Goal: Task Accomplishment & Management: Manage account settings

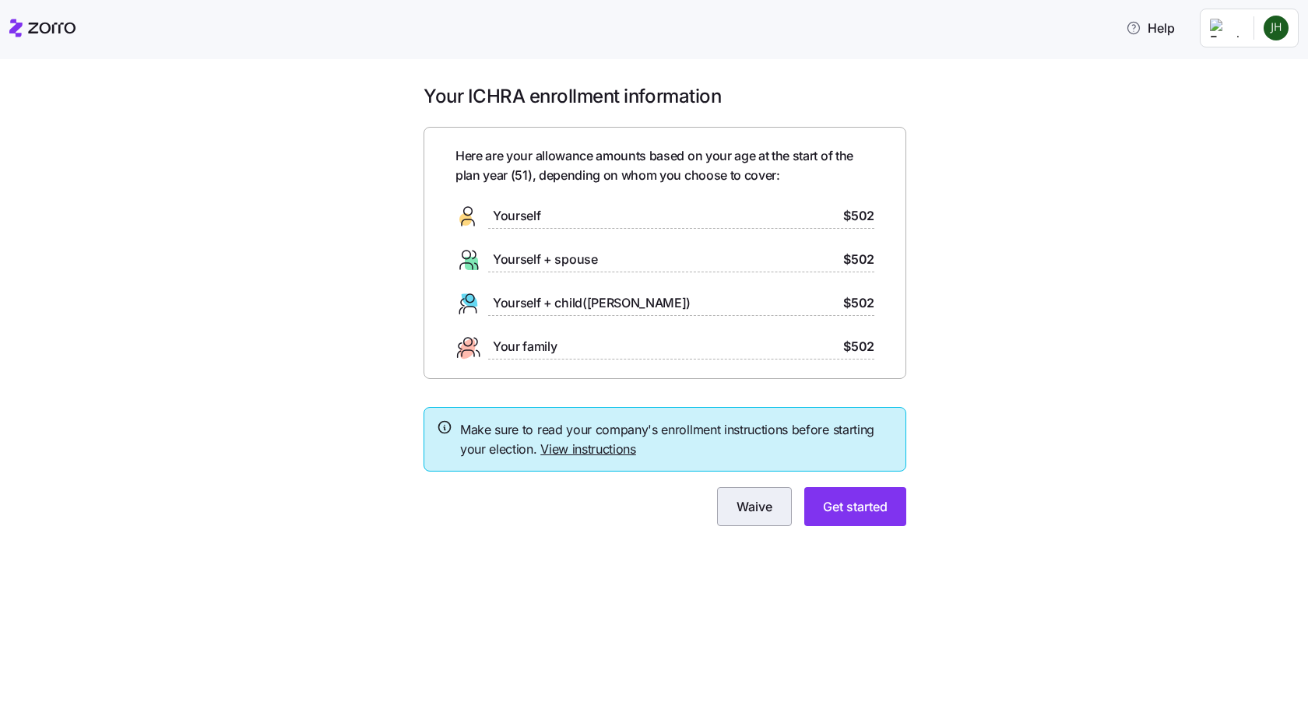
click at [757, 514] on span "Waive" at bounding box center [754, 506] width 36 height 19
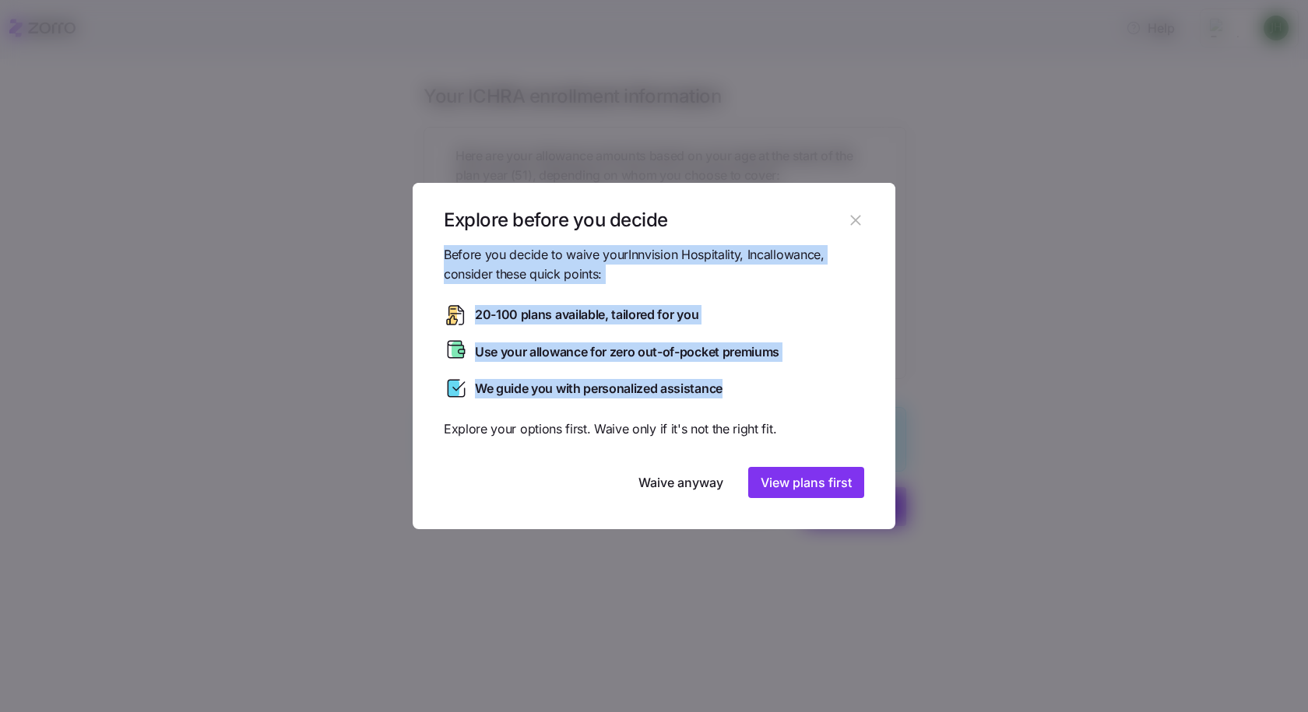
drag, startPoint x: 445, startPoint y: 256, endPoint x: 775, endPoint y: 397, distance: 358.2
click at [775, 397] on div "Before you decide to waive your Innvision Hospitality, Inc allowance, consider …" at bounding box center [654, 371] width 420 height 253
click at [794, 487] on span "View plans first" at bounding box center [806, 482] width 91 height 19
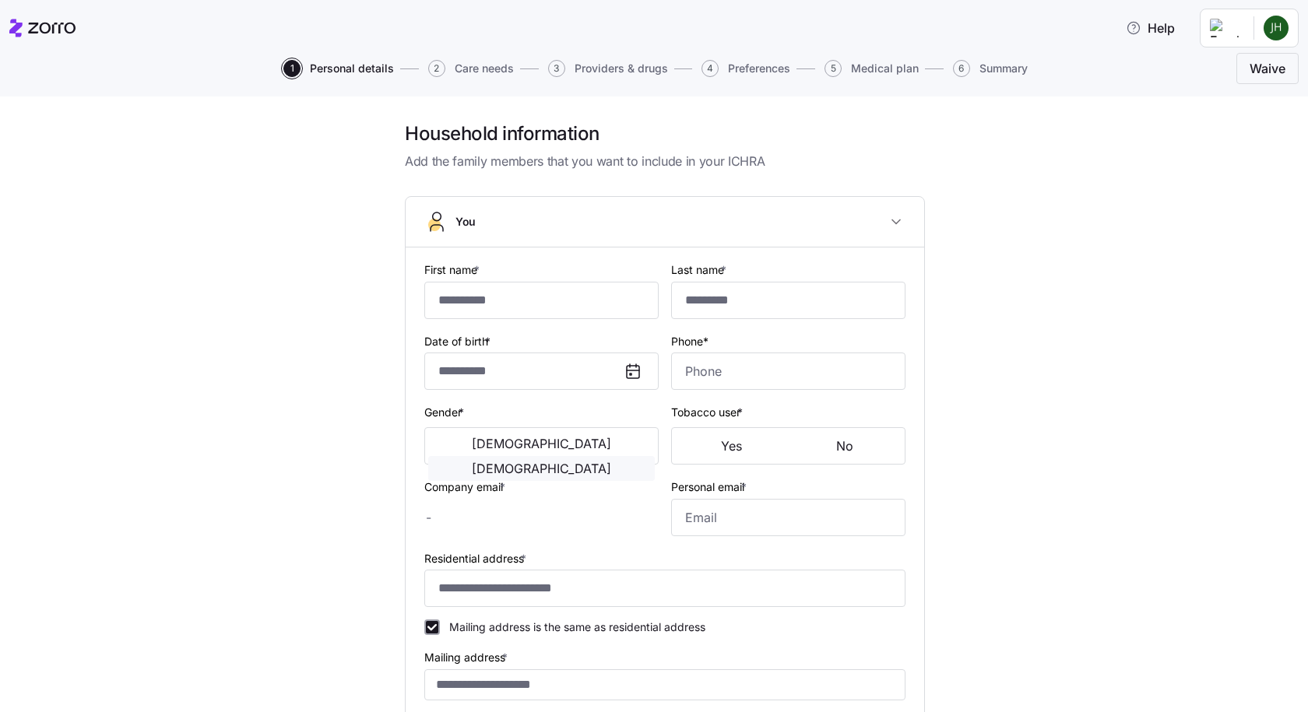
type input "*********"
type input "******"
type input "[EMAIL_ADDRESS][DOMAIN_NAME]"
type input "**********"
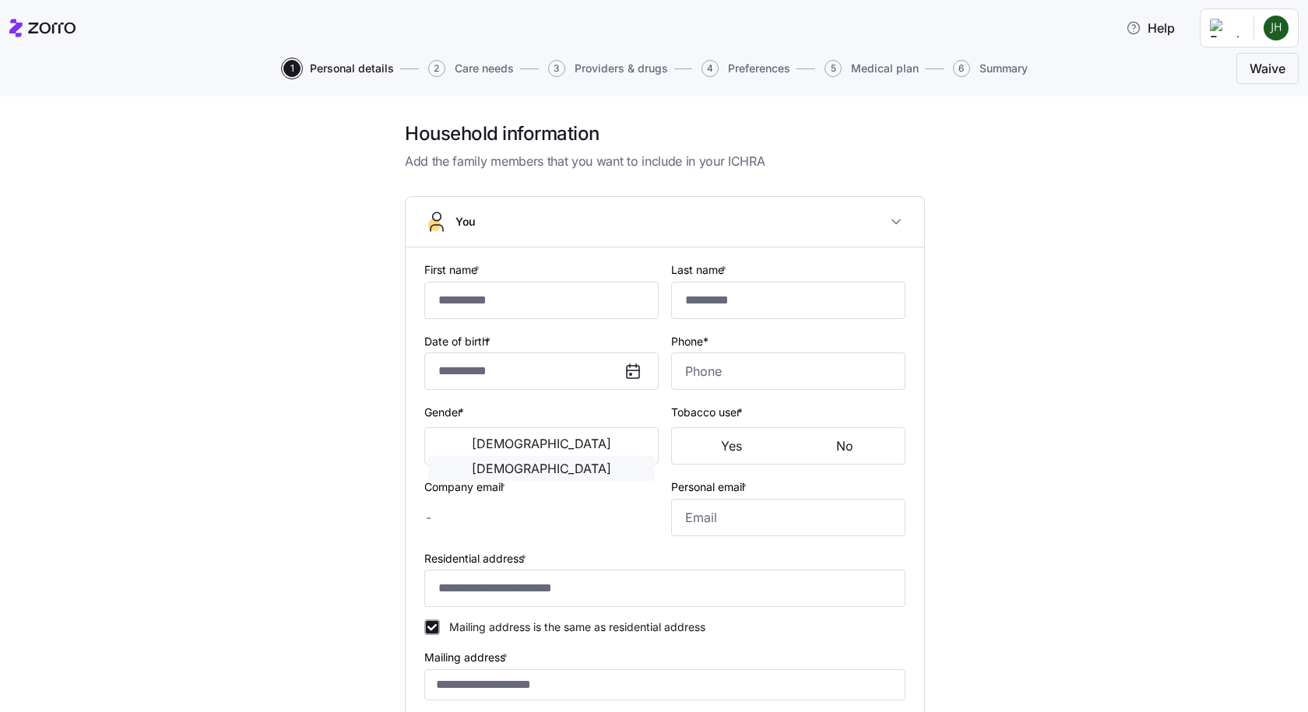
checkbox input "true"
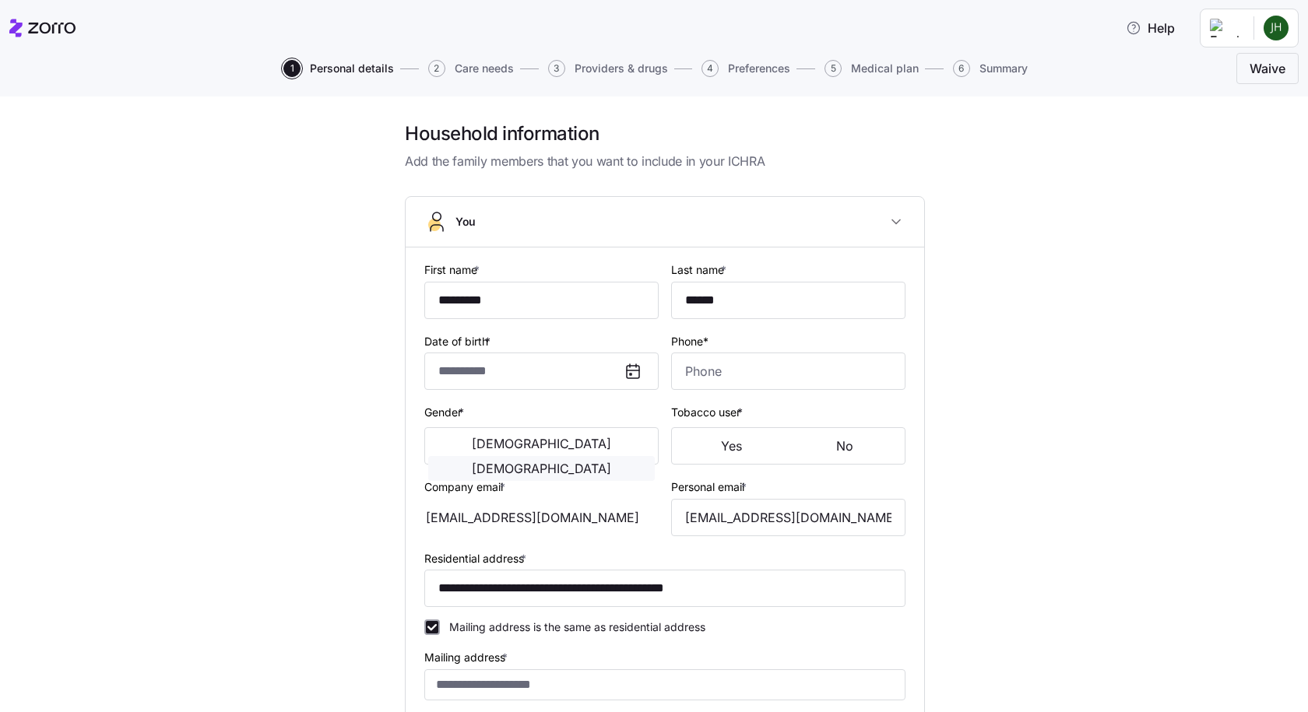
type input "**********"
type input "[PHONE_NUMBER]"
type input "[DEMOGRAPHIC_DATA] citizen"
type input "Married"
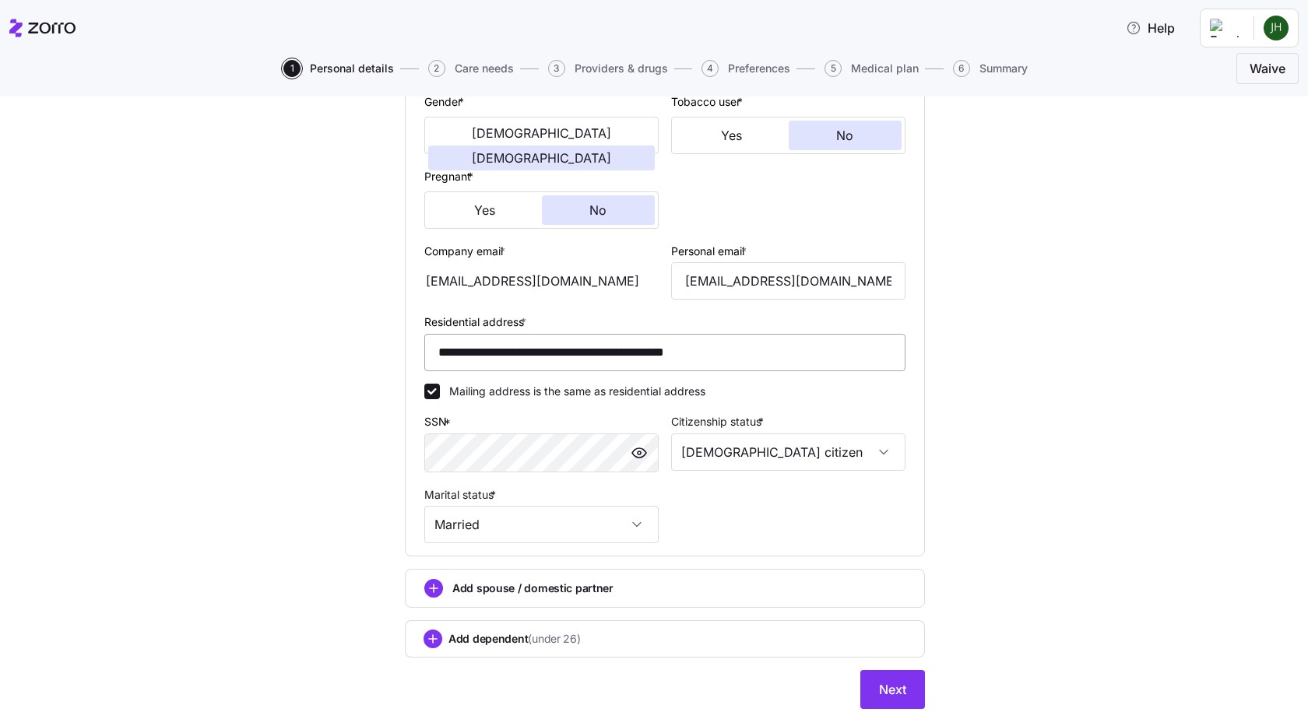
scroll to position [364, 0]
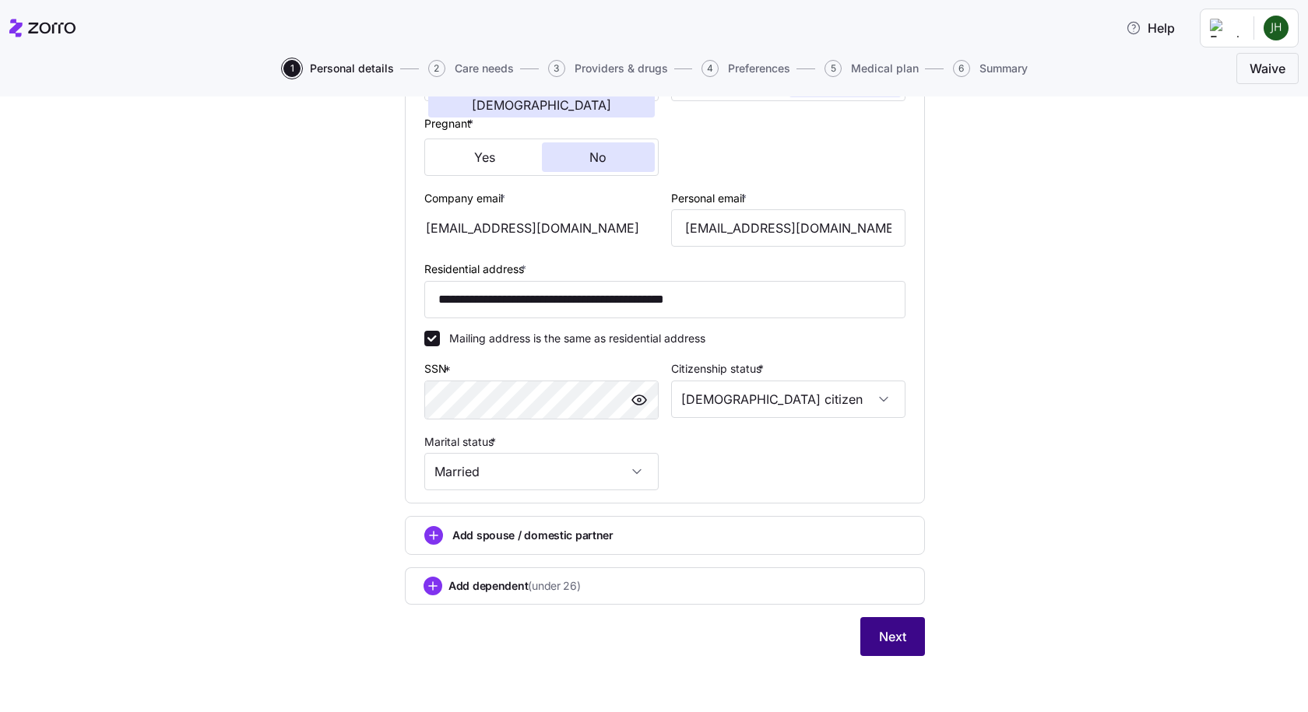
click at [895, 642] on span "Next" at bounding box center [892, 636] width 27 height 19
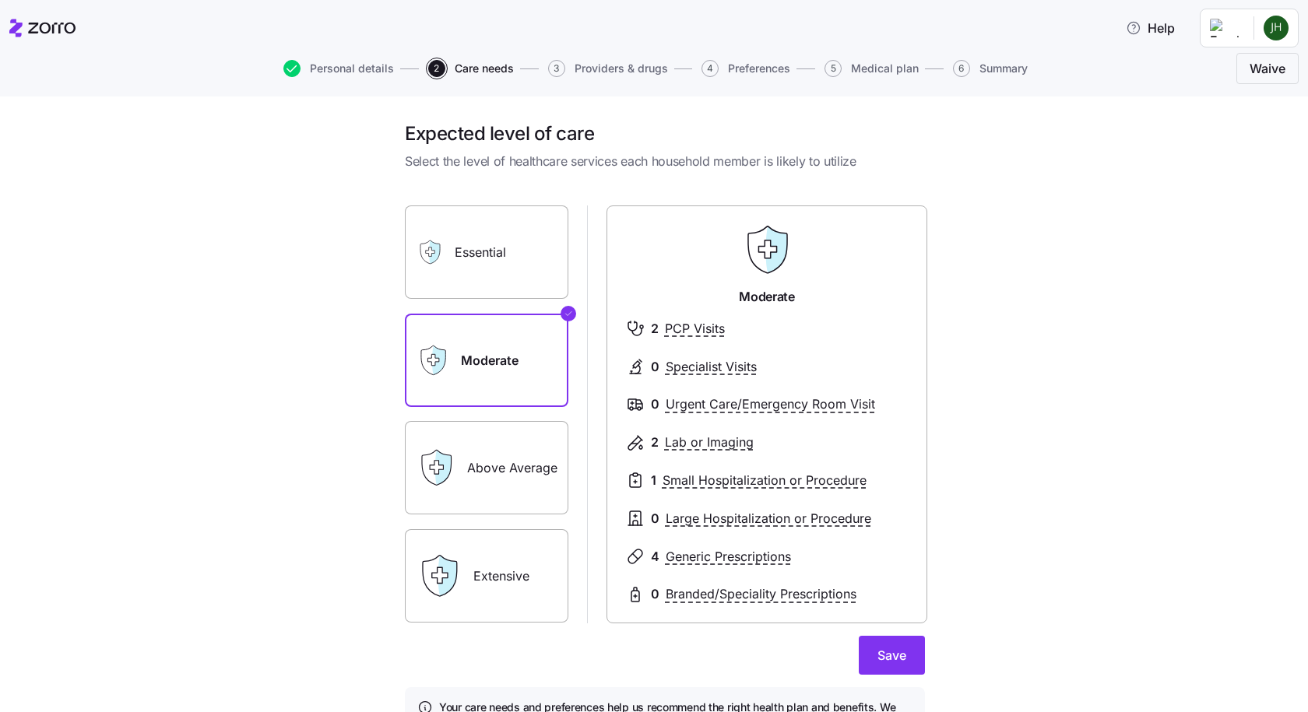
click at [475, 583] on label "Extensive" at bounding box center [486, 575] width 163 height 93
click at [0, 0] on input "Extensive" at bounding box center [0, 0] width 0 height 0
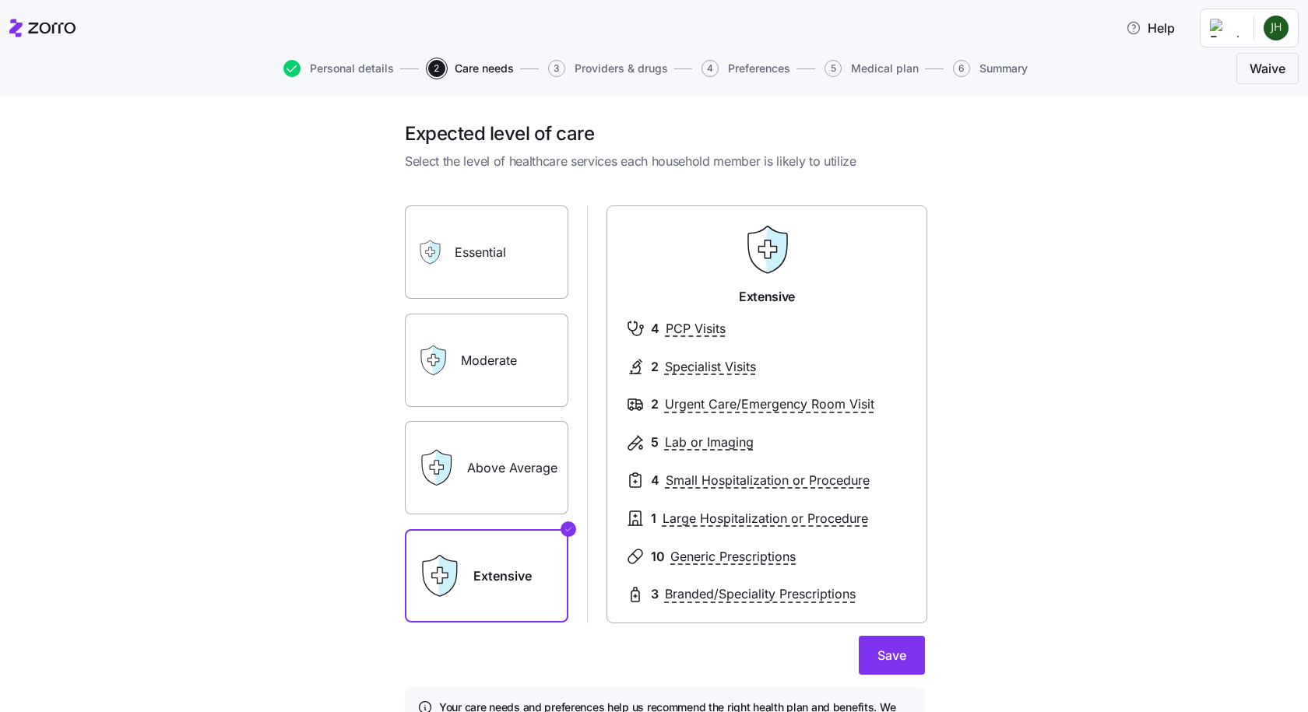
scroll to position [104, 0]
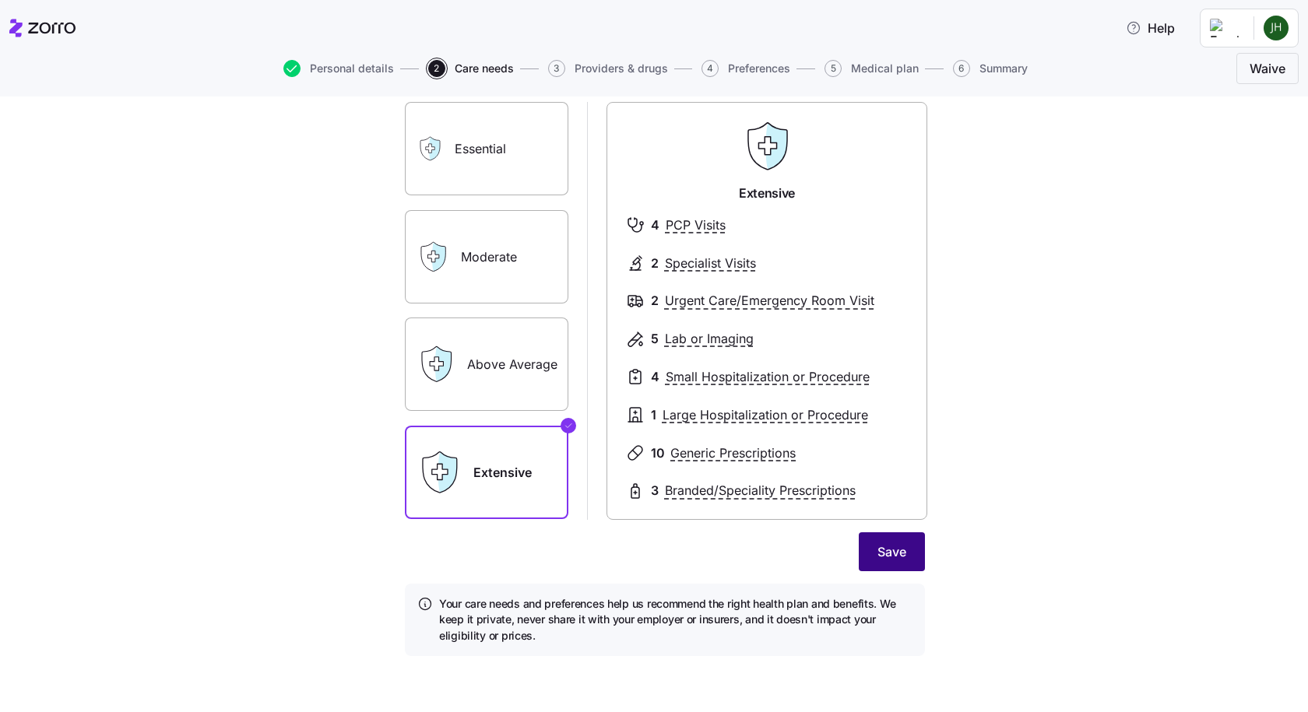
click at [884, 549] on span "Save" at bounding box center [891, 552] width 29 height 19
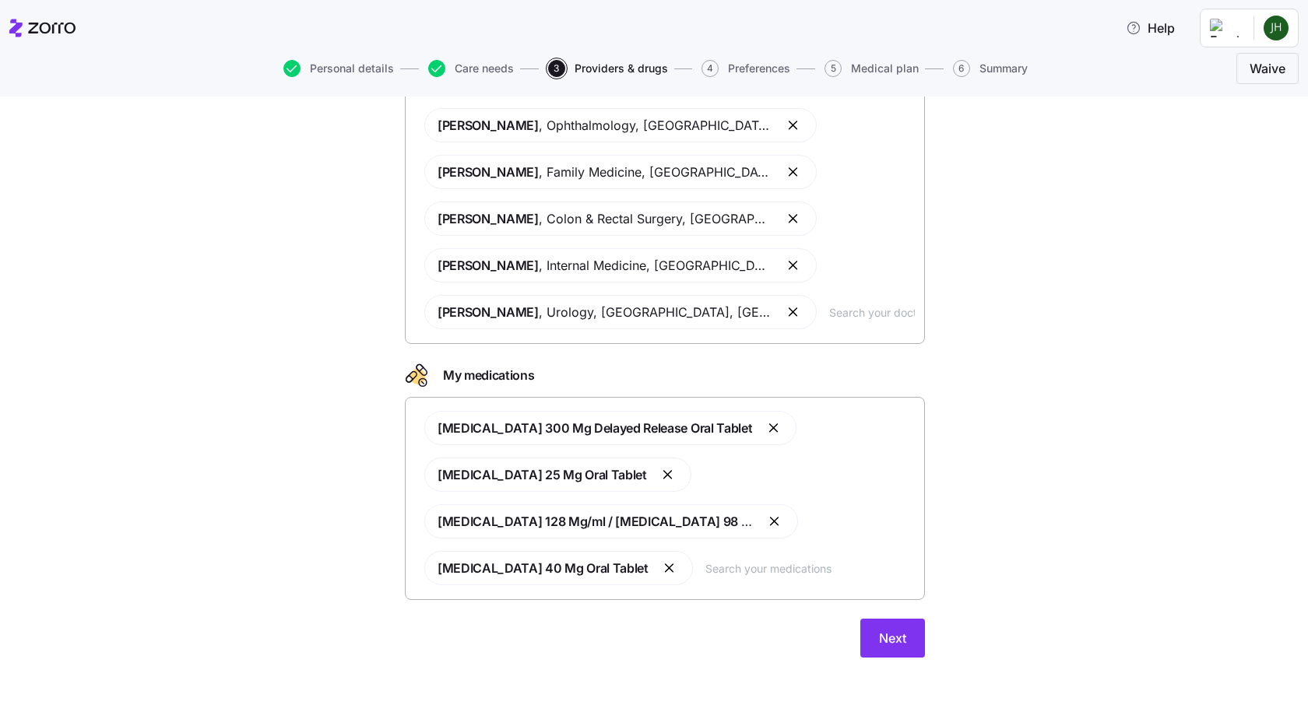
scroll to position [178, 0]
click at [894, 638] on span "Next" at bounding box center [892, 636] width 27 height 19
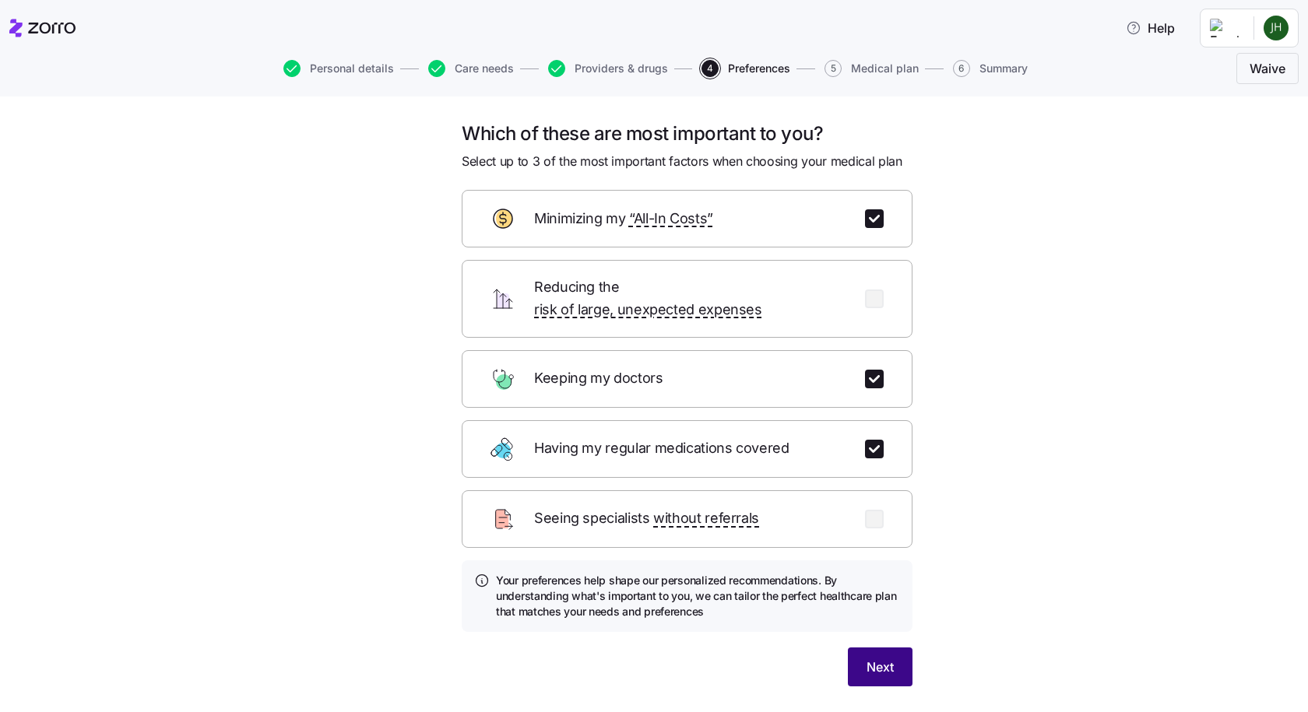
click at [866, 658] on span "Next" at bounding box center [879, 667] width 27 height 19
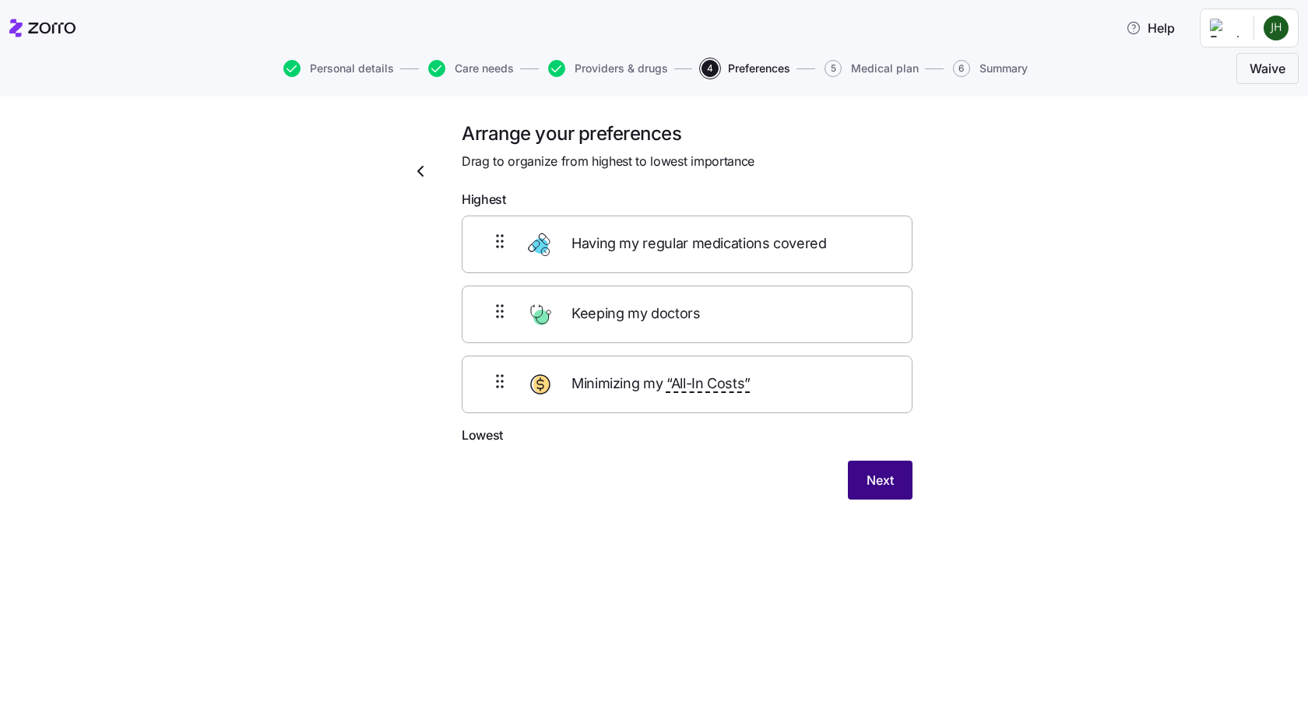
click at [886, 488] on span "Next" at bounding box center [879, 480] width 27 height 19
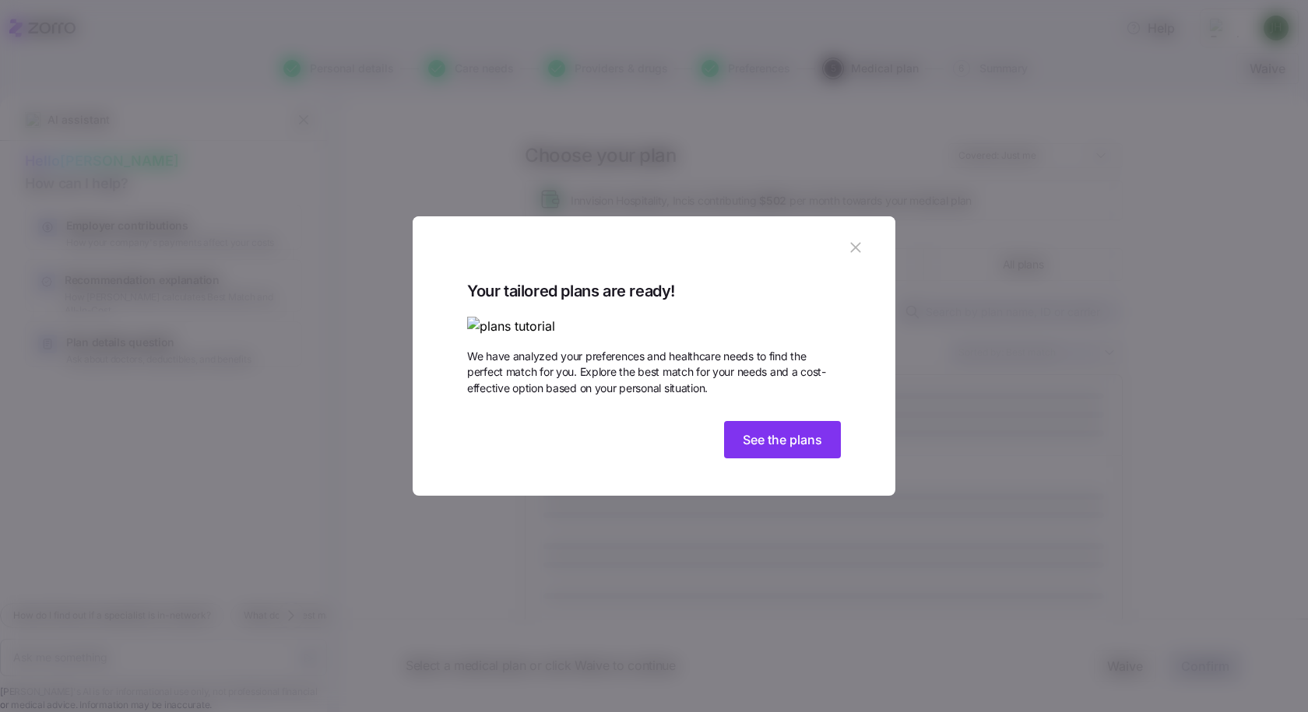
click at [705, 317] on img at bounding box center [654, 326] width 374 height 19
click at [780, 449] on span "See the plans" at bounding box center [782, 440] width 79 height 19
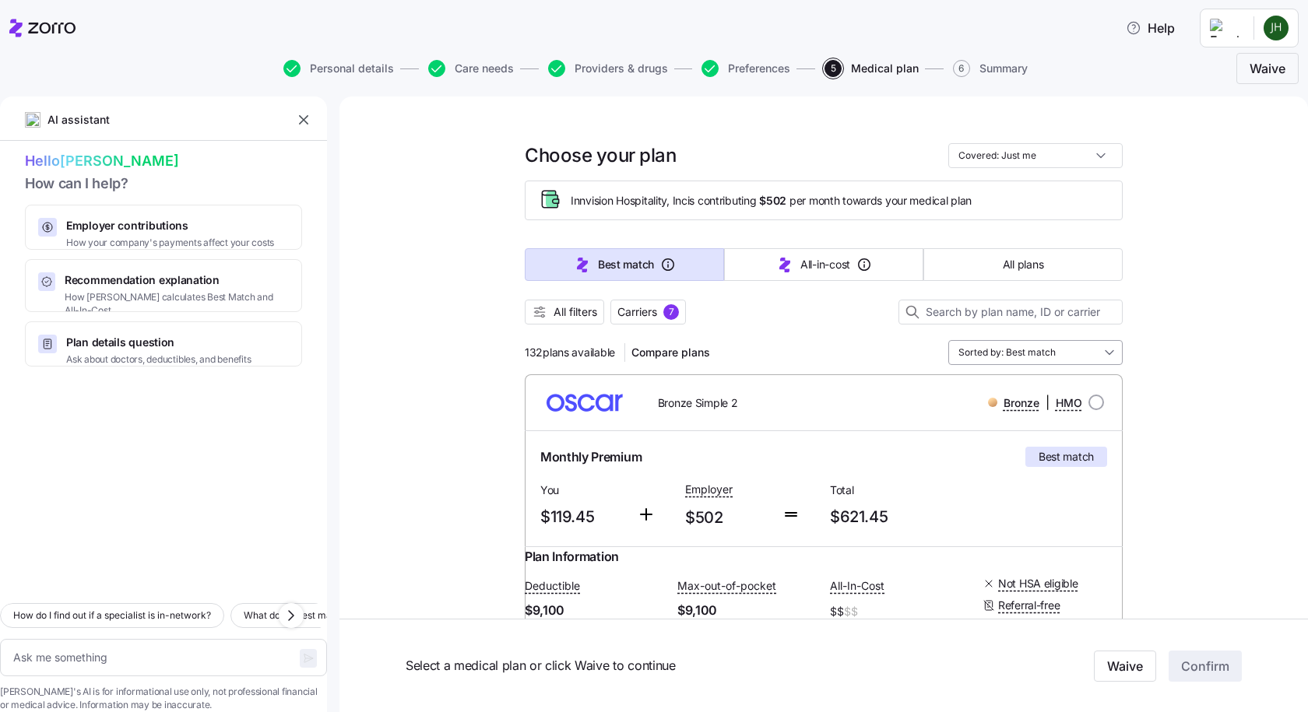
click at [1103, 349] on input "Sorted by: Best match" at bounding box center [1035, 352] width 174 height 25
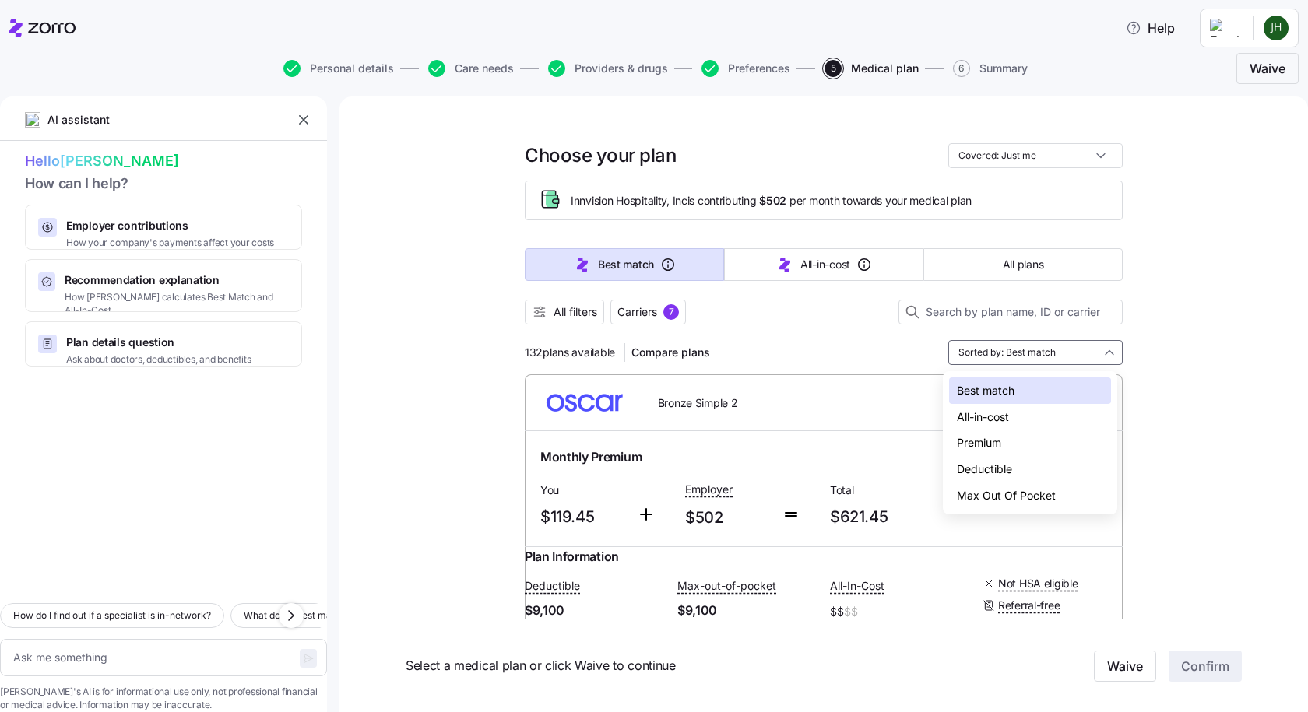
click at [1016, 494] on div "Max Out Of Pocket" at bounding box center [1030, 496] width 162 height 26
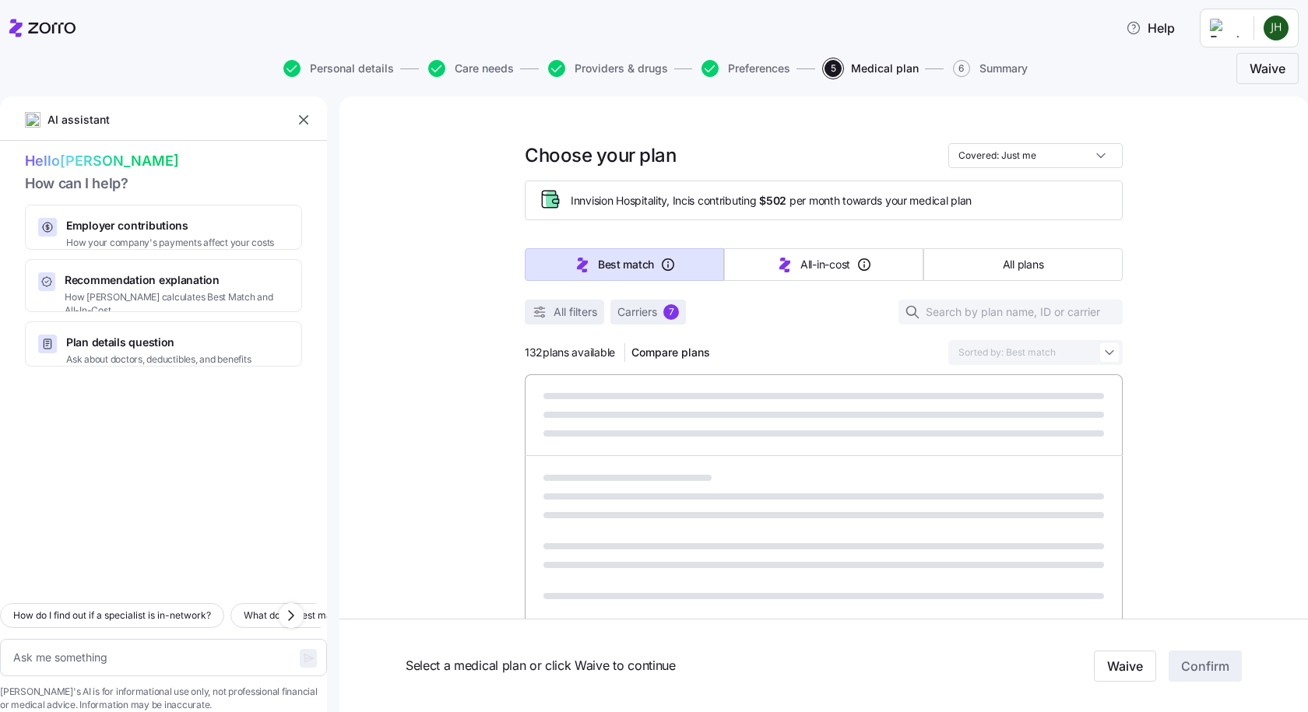
type textarea "x"
type input "Sorted by: Max Out Of Pocket"
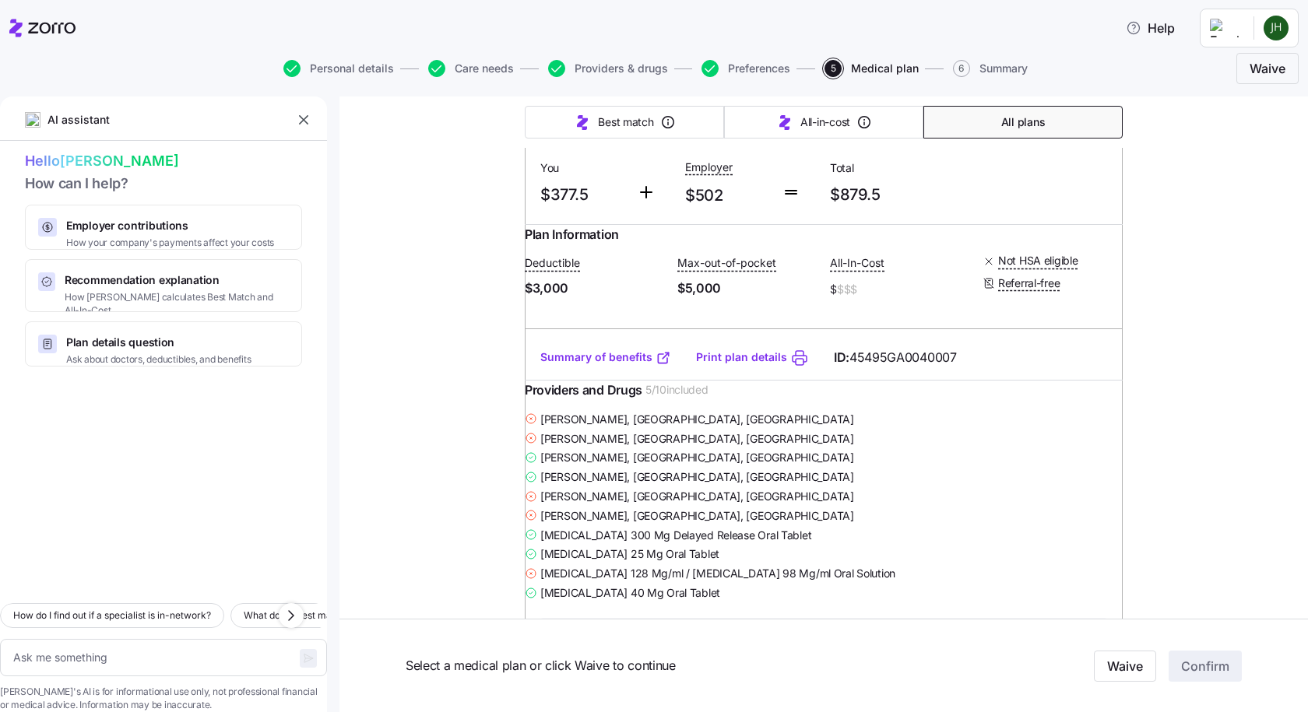
scroll to position [311, 0]
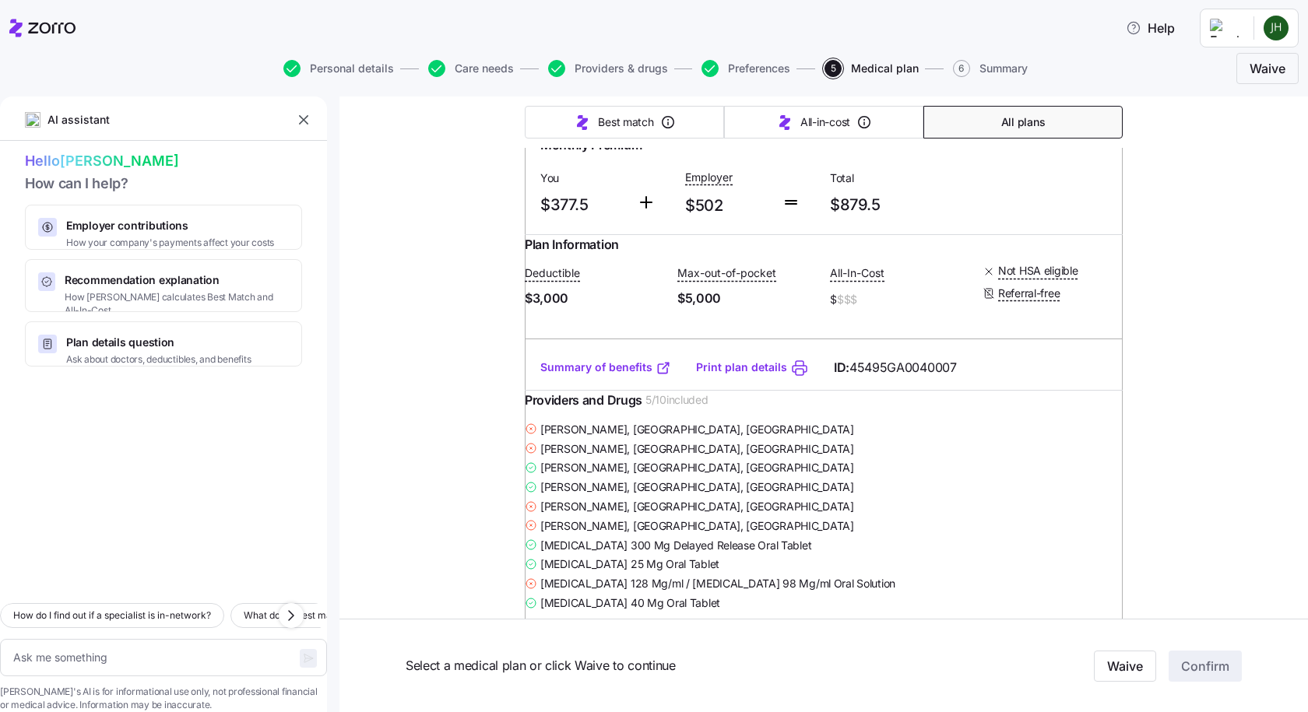
click at [592, 375] on link "Summary of benefits" at bounding box center [605, 368] width 131 height 16
click at [727, 375] on link "Print plan details" at bounding box center [741, 368] width 91 height 16
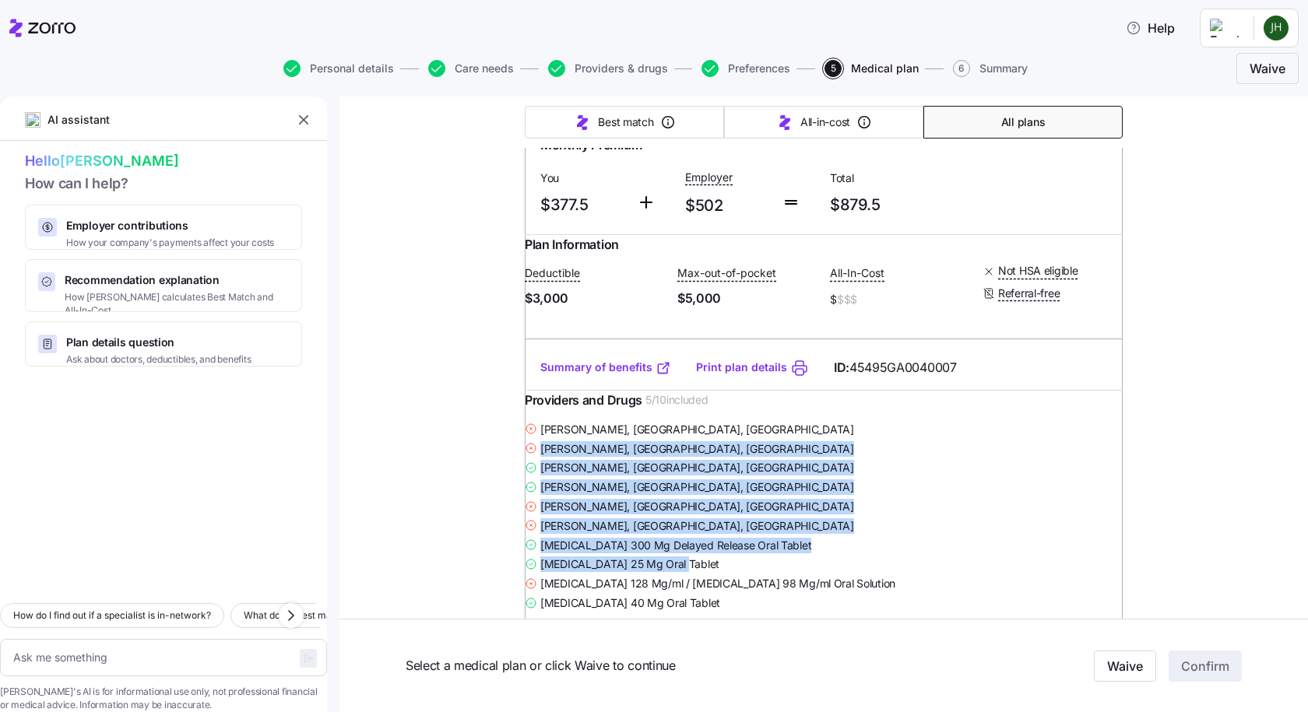
drag, startPoint x: 536, startPoint y: 481, endPoint x: 832, endPoint y: 591, distance: 316.3
click at [832, 591] on div "[PERSON_NAME] , [GEOGRAPHIC_DATA], [GEOGRAPHIC_DATA] [PERSON_NAME] , [GEOGRAPHI…" at bounding box center [824, 516] width 598 height 193
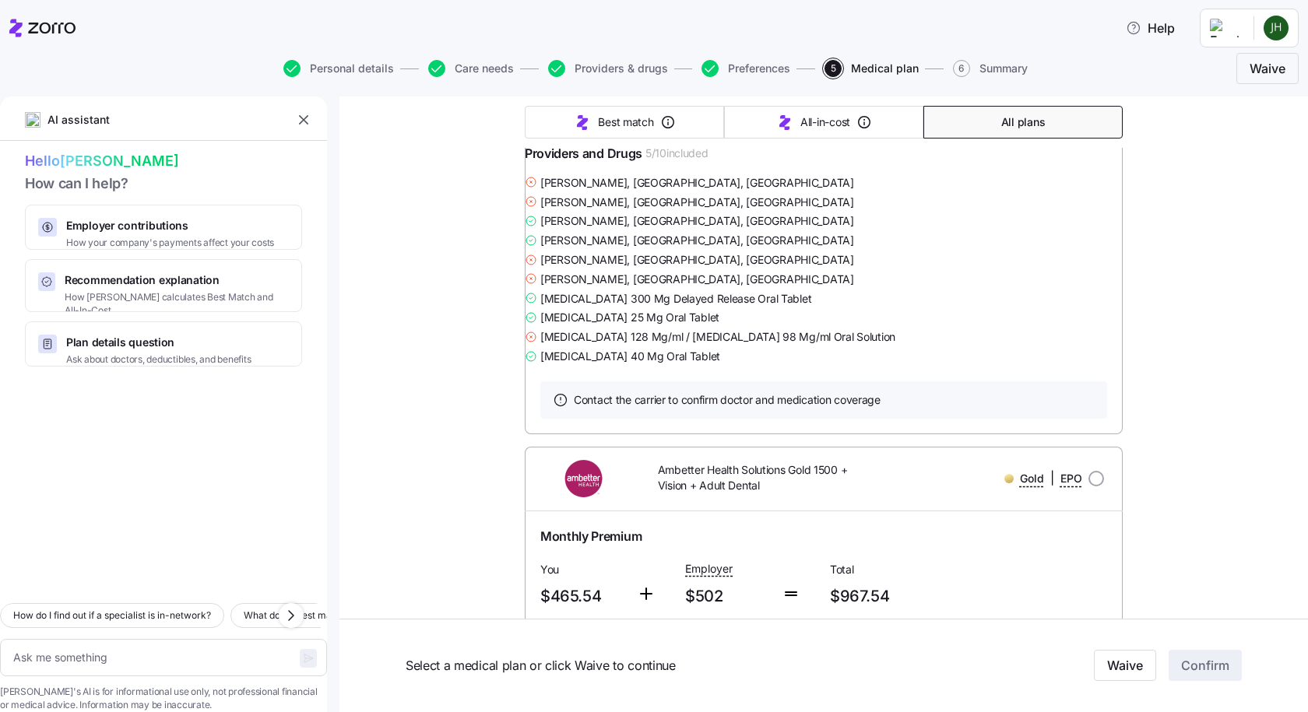
scroll to position [3815, 0]
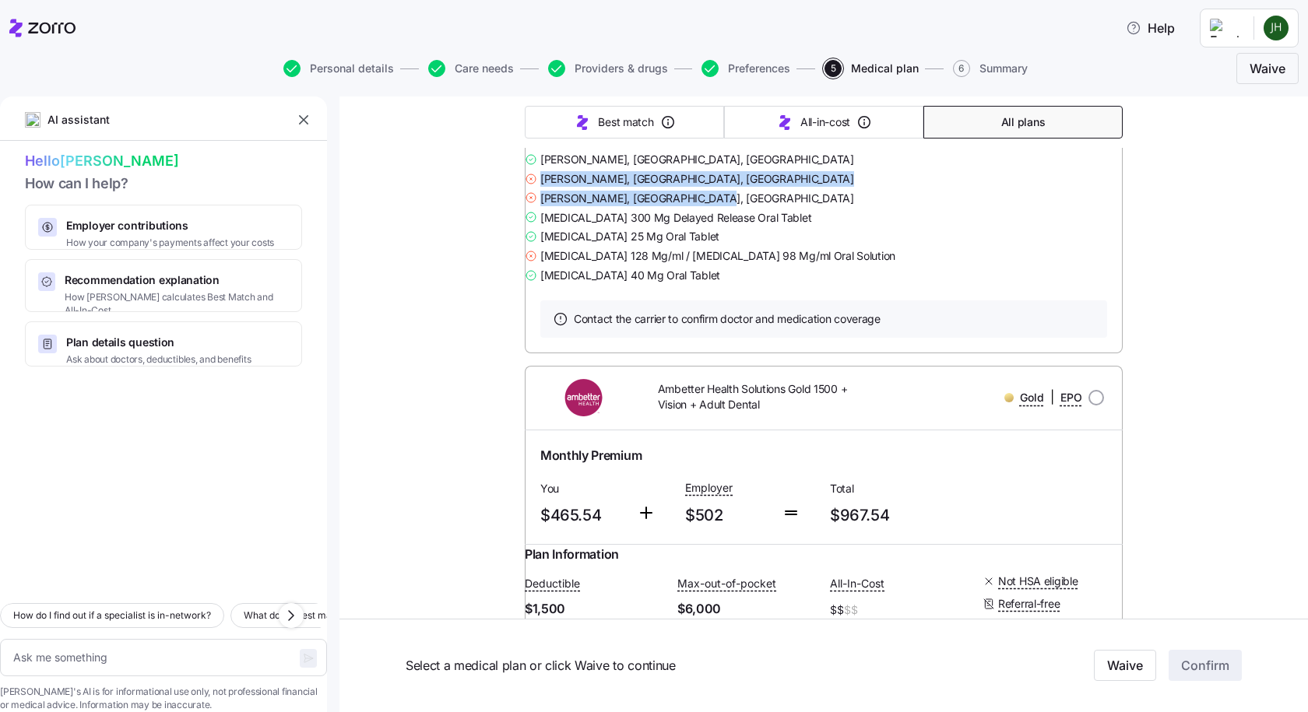
drag, startPoint x: 721, startPoint y: 464, endPoint x: 515, endPoint y: 444, distance: 207.3
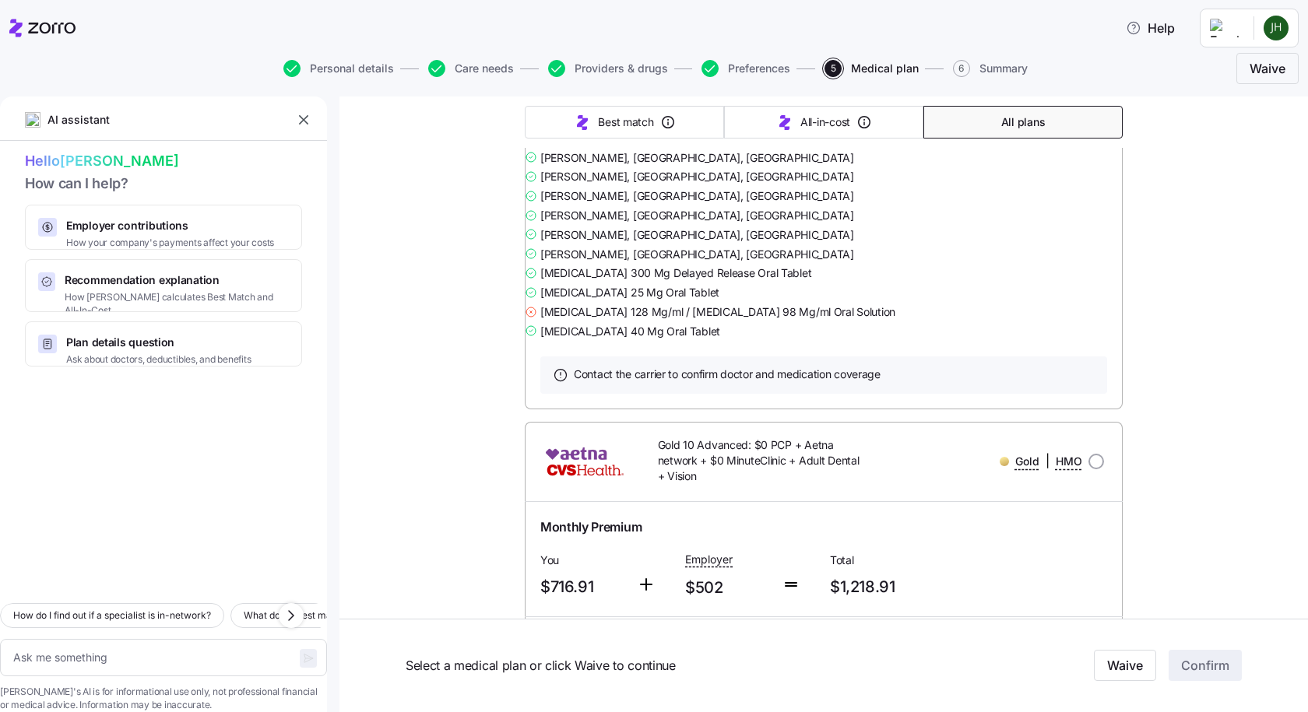
scroll to position [5605, 0]
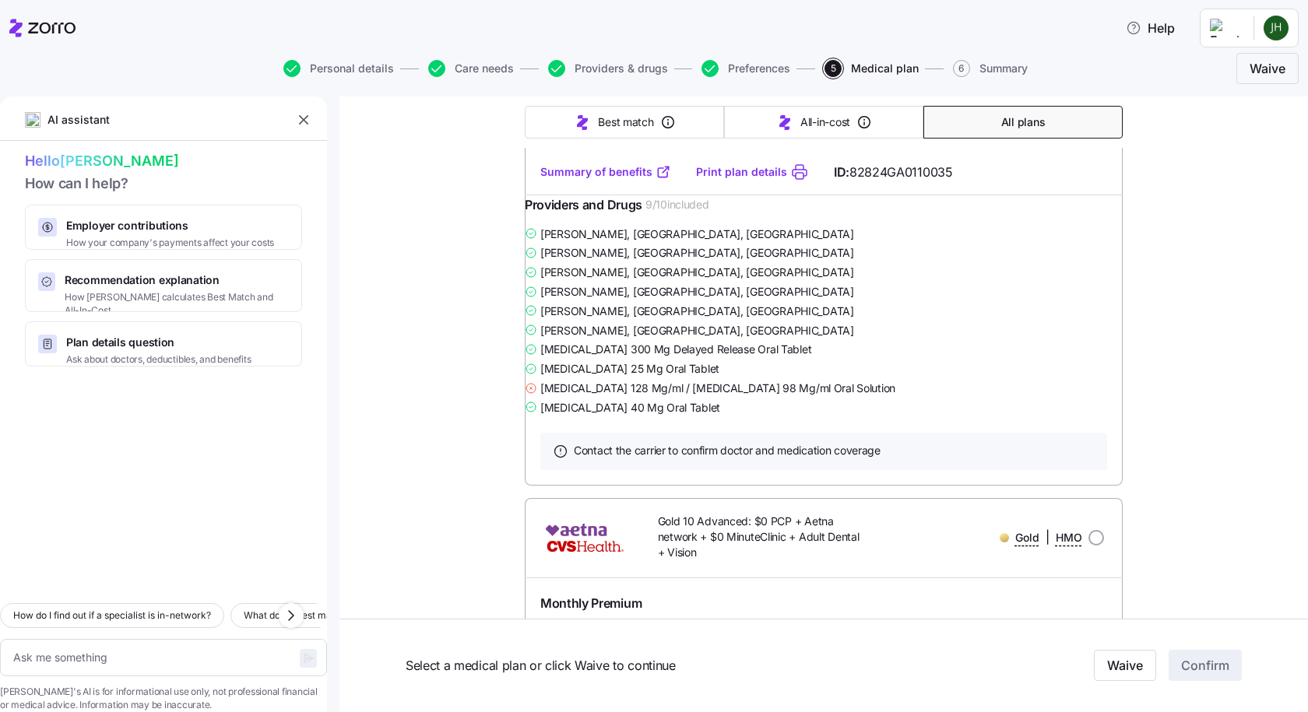
click at [731, 180] on link "Print plan details" at bounding box center [741, 172] width 91 height 16
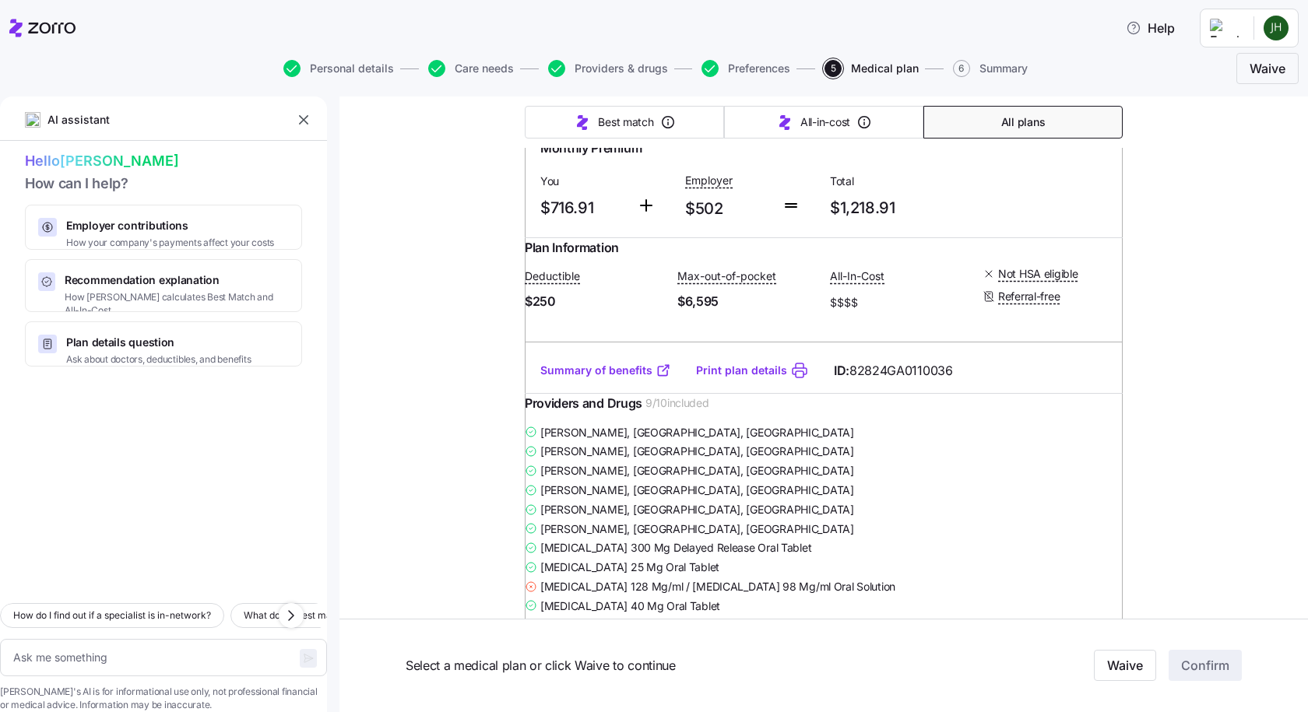
scroll to position [6072, 0]
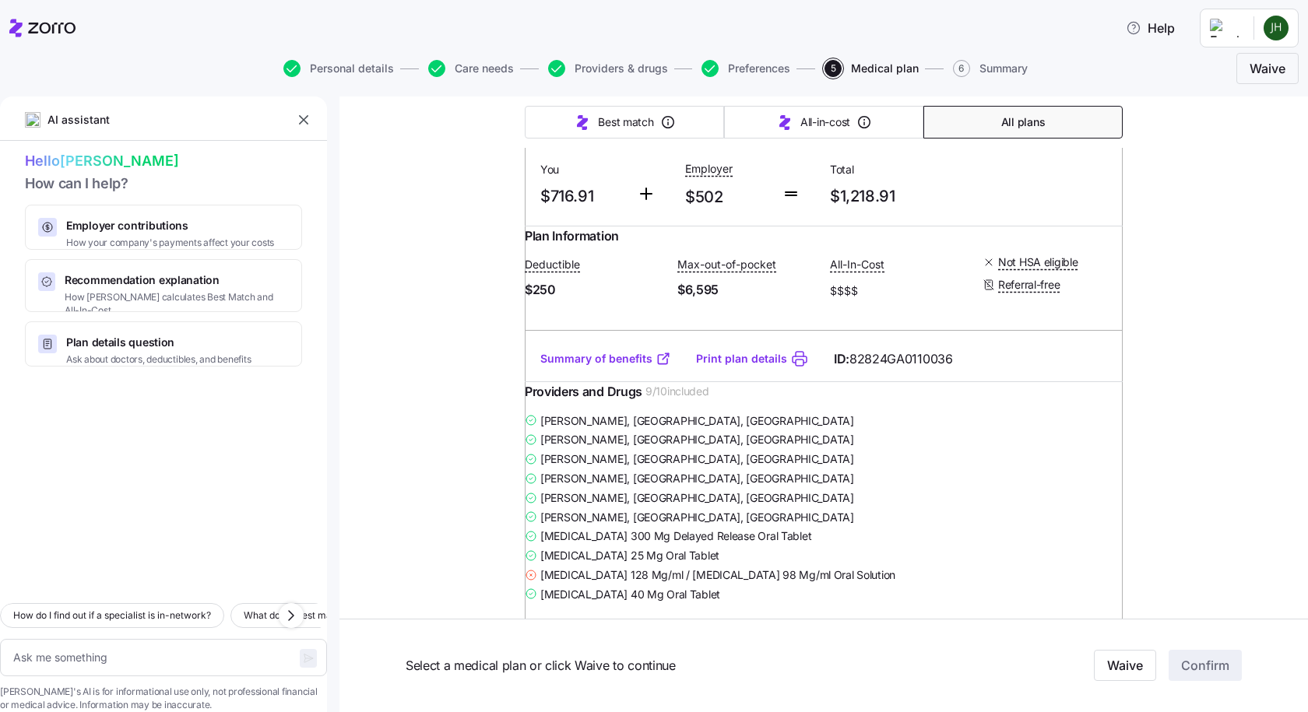
click at [1130, 664] on span "Waive" at bounding box center [1125, 666] width 36 height 19
type textarea "x"
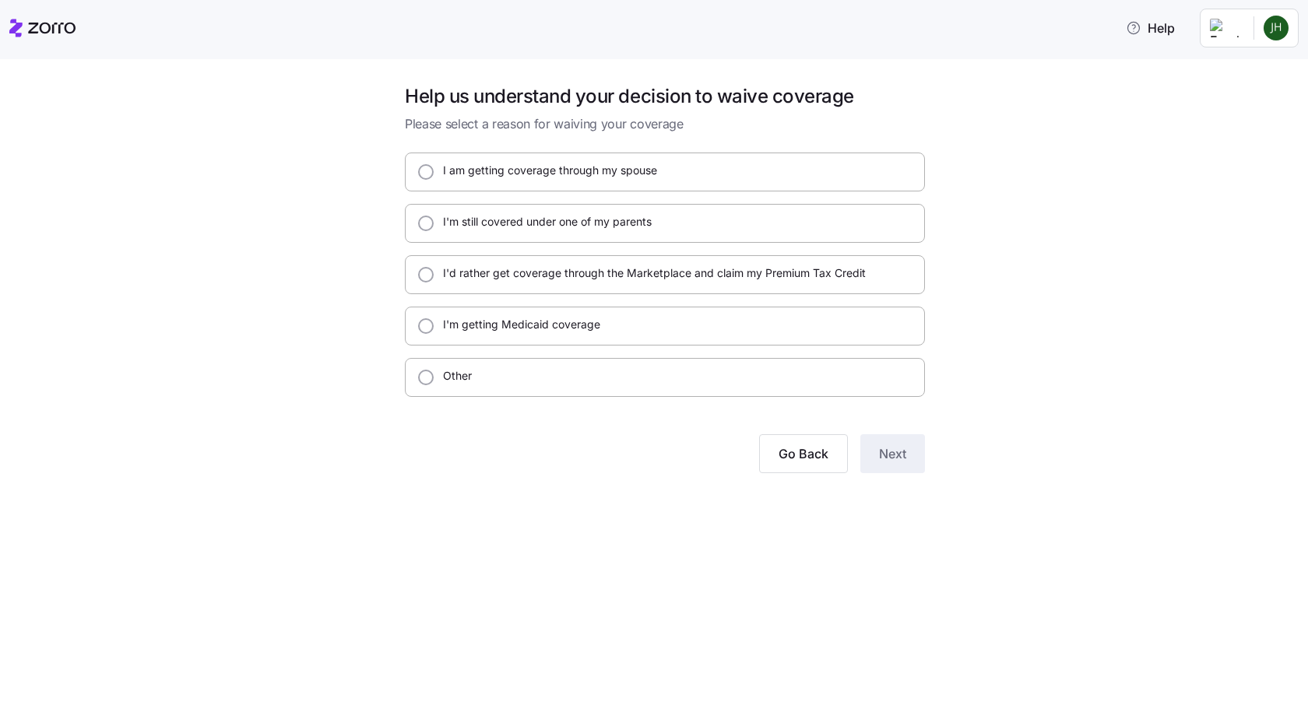
click at [424, 173] on input "I am getting coverage through my spouse" at bounding box center [426, 172] width 16 height 16
radio input "true"
click at [902, 460] on span "Next" at bounding box center [892, 454] width 27 height 19
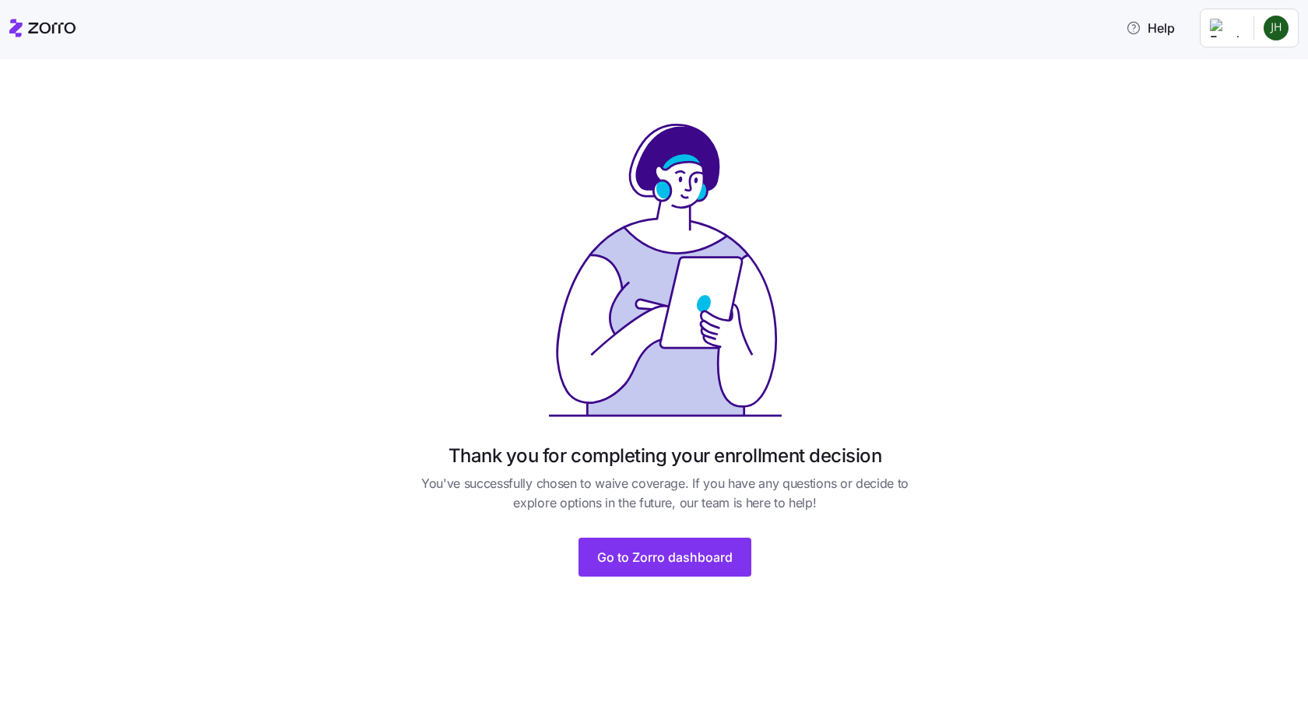
click at [709, 562] on span "Go to Zorro dashboard" at bounding box center [664, 557] width 135 height 19
